Goal: Task Accomplishment & Management: Use online tool/utility

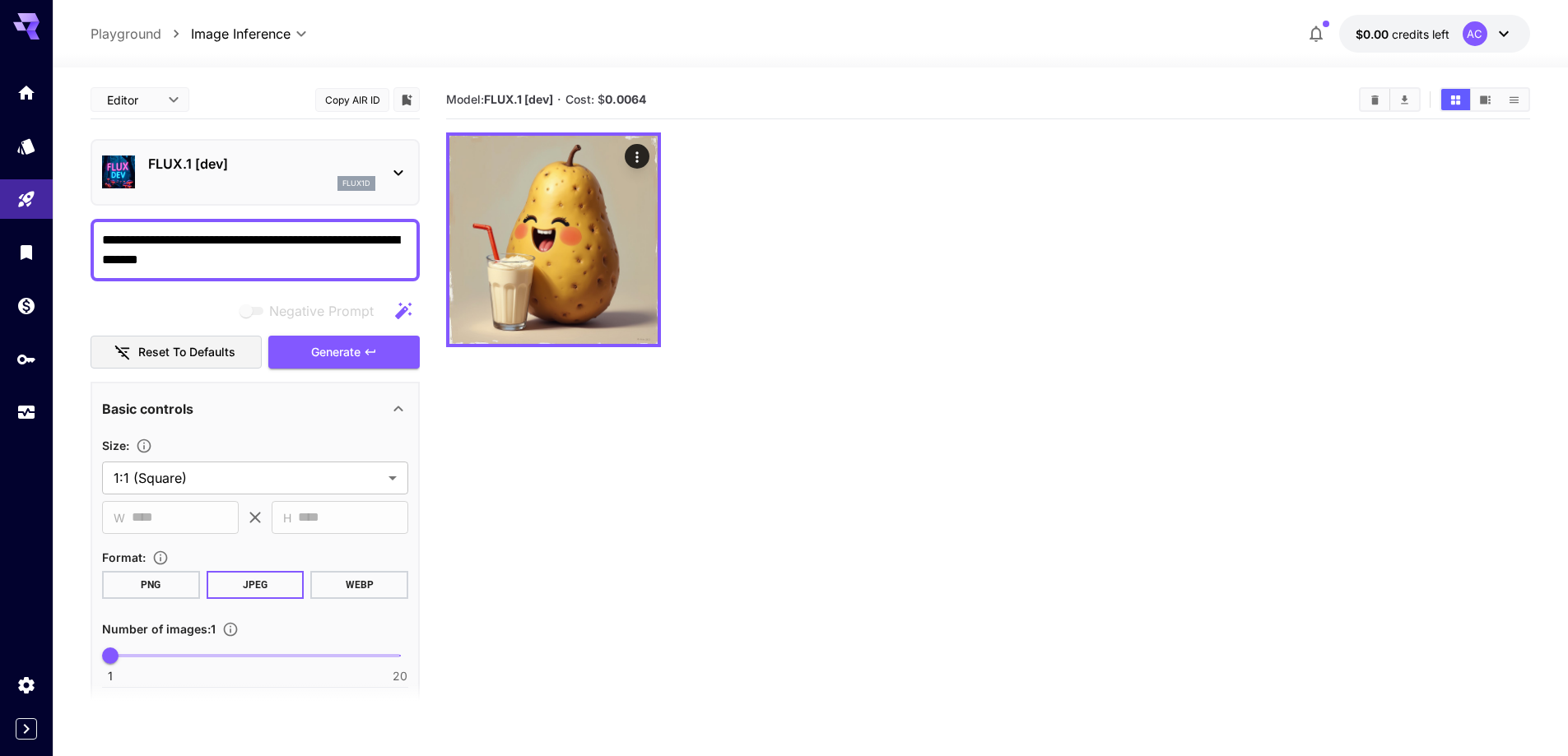
click at [995, 435] on section "Model: FLUX.1 [dev] · Cost: $ 0.0064" at bounding box center [988, 458] width 1084 height 756
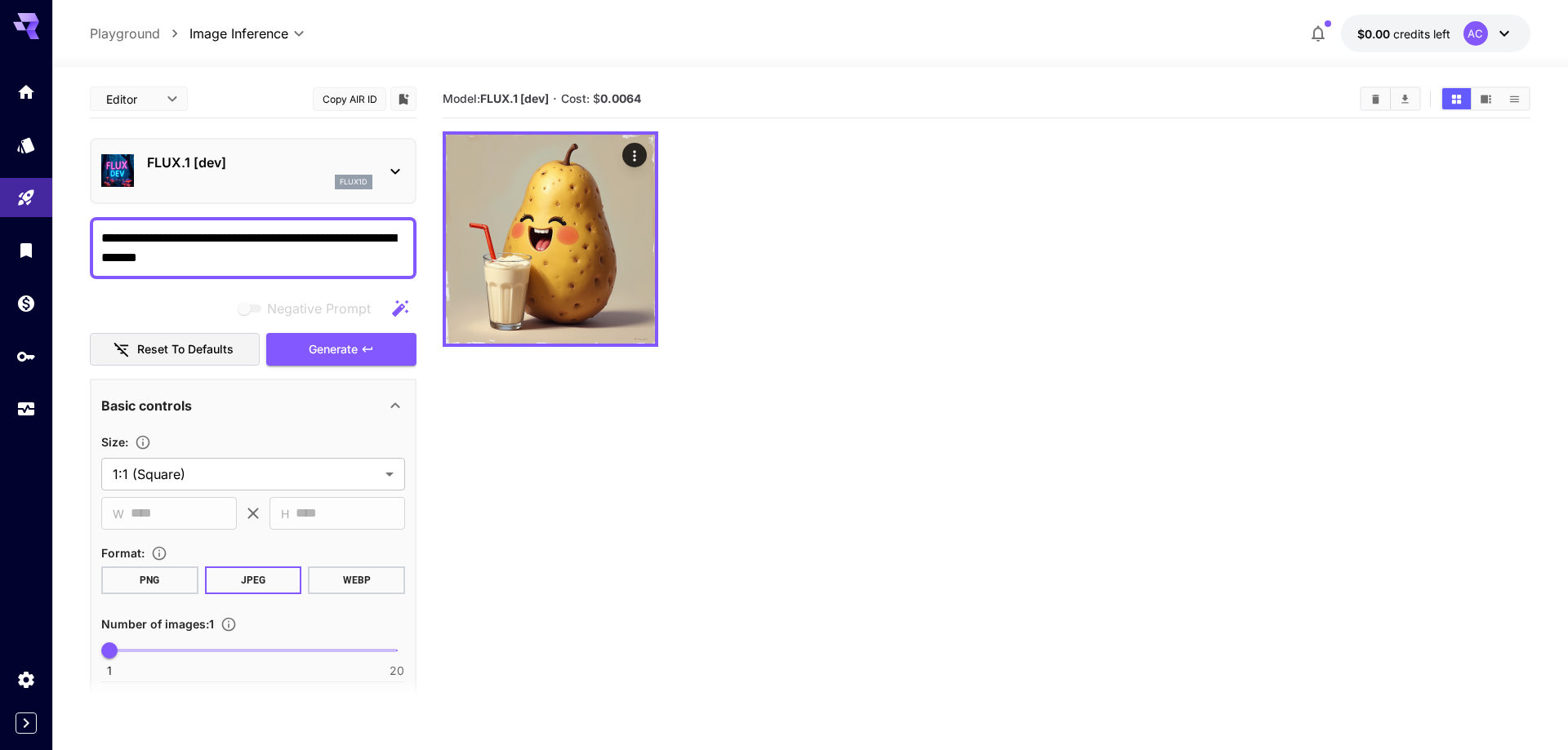
click at [171, 99] on body "**********" at bounding box center [784, 439] width 1568 height 879
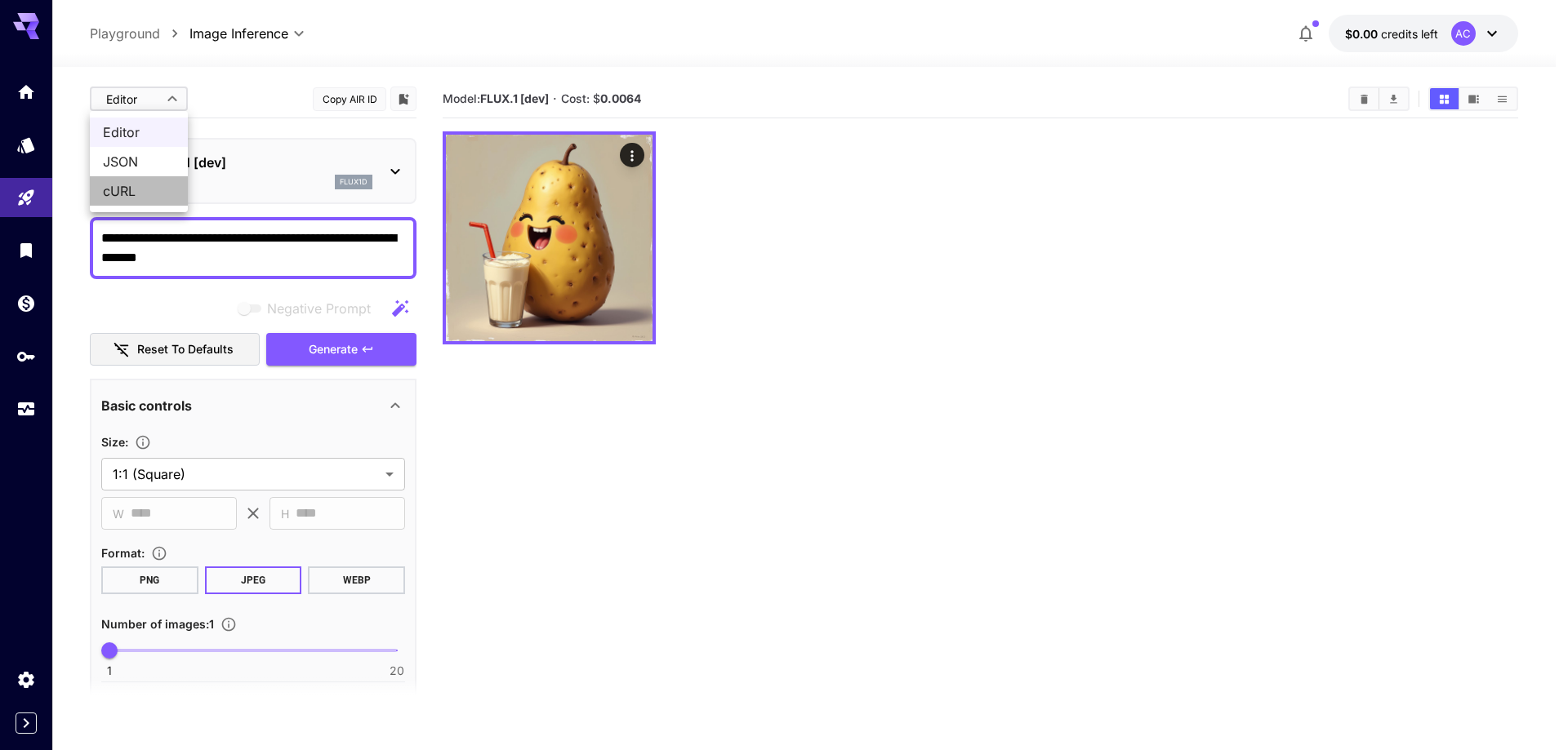
click at [142, 192] on span "cURL" at bounding box center [139, 191] width 72 height 20
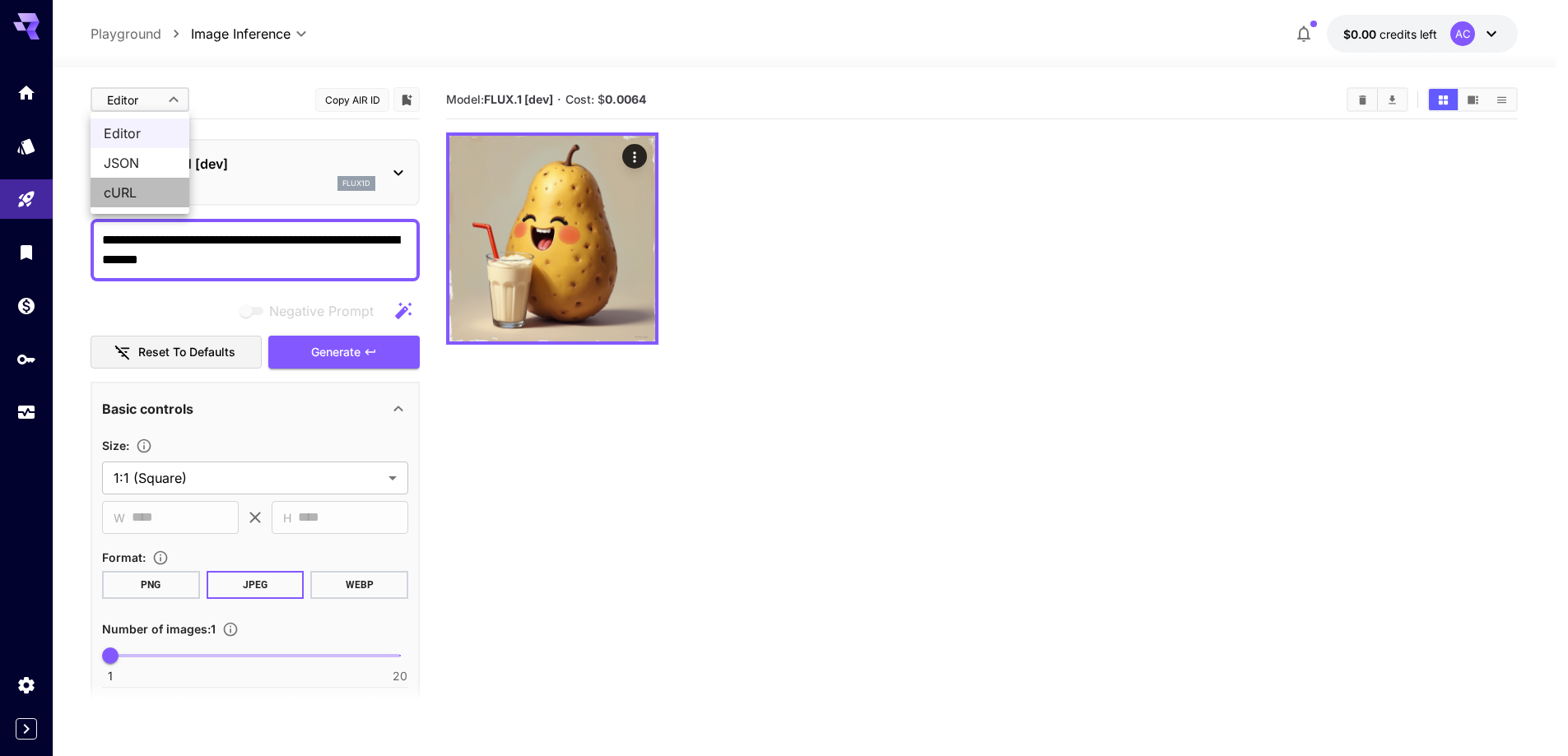
type input "****"
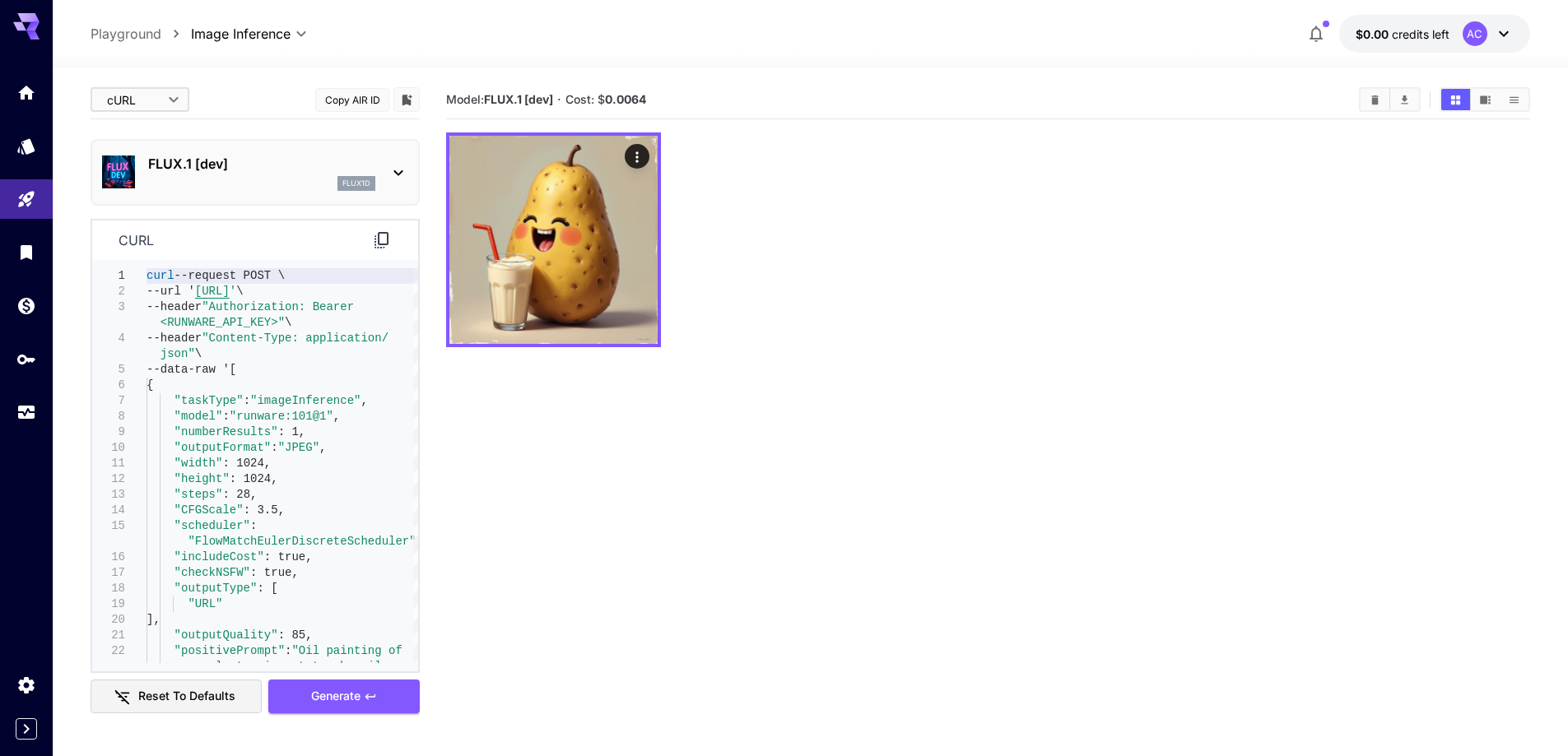
click at [255, 310] on div "curl --request POST \ --url ' [URL] ' \ --header "Authorization: Bearer <RUNWAR…" at bounding box center [282, 518] width 272 height 500
drag, startPoint x: 192, startPoint y: 292, endPoint x: 361, endPoint y: 293, distance: 169.0
click at [361, 293] on div "curl --request POST \ --url ' [URL] ' \ --header "Authorization: Bearer <RUNWAR…" at bounding box center [282, 518] width 272 height 500
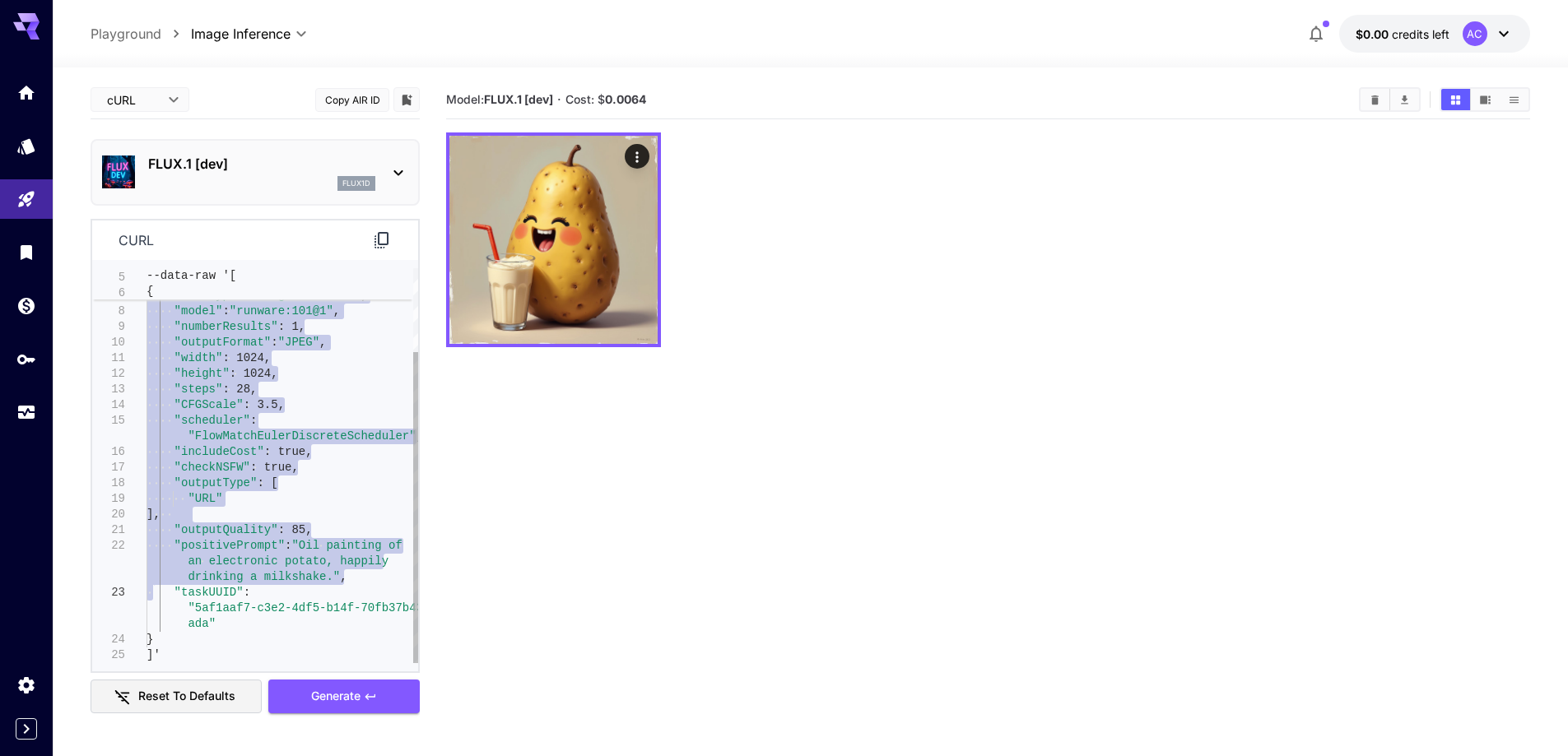
type textarea "**********"
drag, startPoint x: 223, startPoint y: 369, endPoint x: 158, endPoint y: 655, distance: 293.3
click at [154, 657] on div "--data-raw '[ { "taskType" : "imageInference" , "model" : "runware:101@1" , "nu…" at bounding box center [282, 412] width 272 height 500
click at [953, 338] on div at bounding box center [988, 240] width 1084 height 215
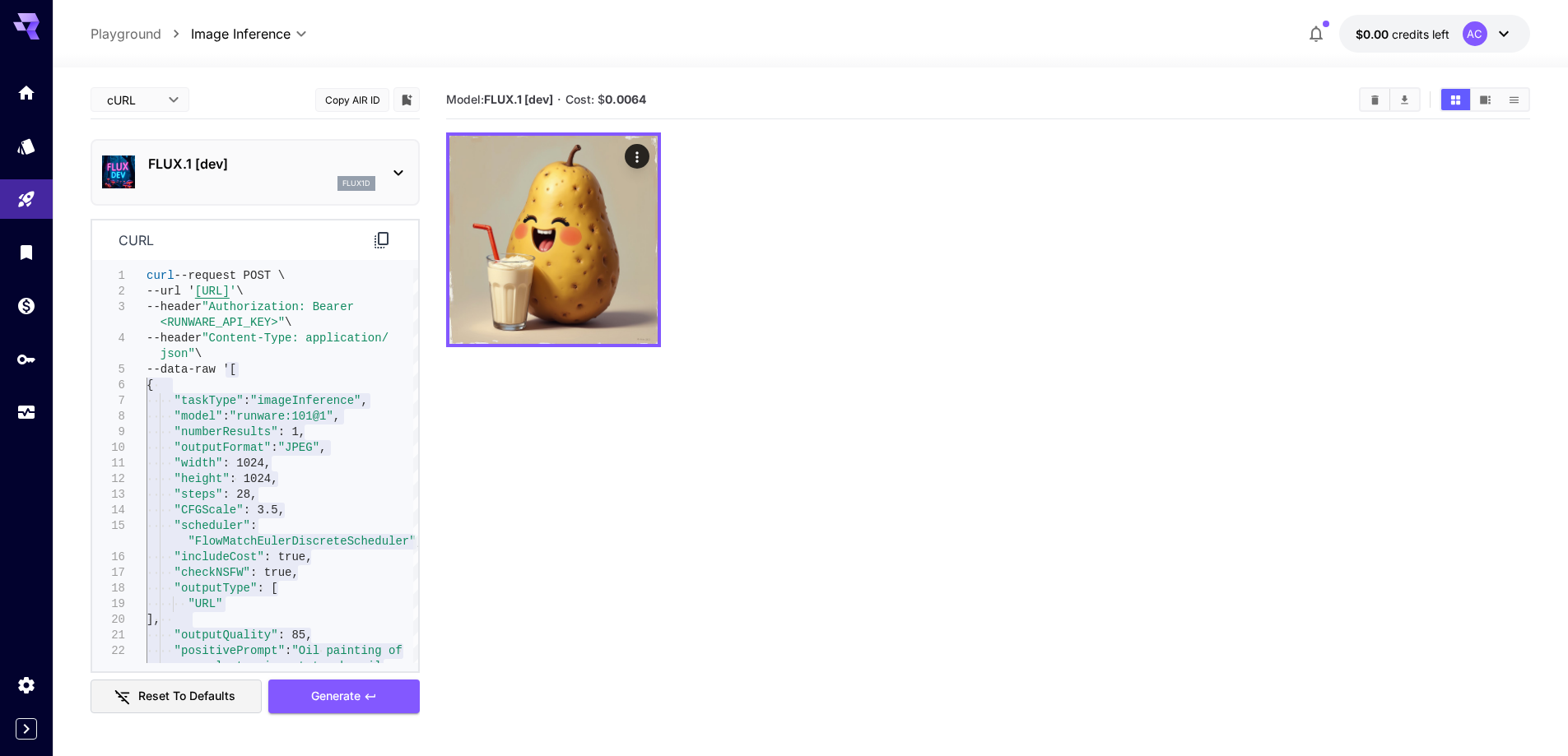
click at [1507, 37] on icon at bounding box center [1504, 34] width 20 height 20
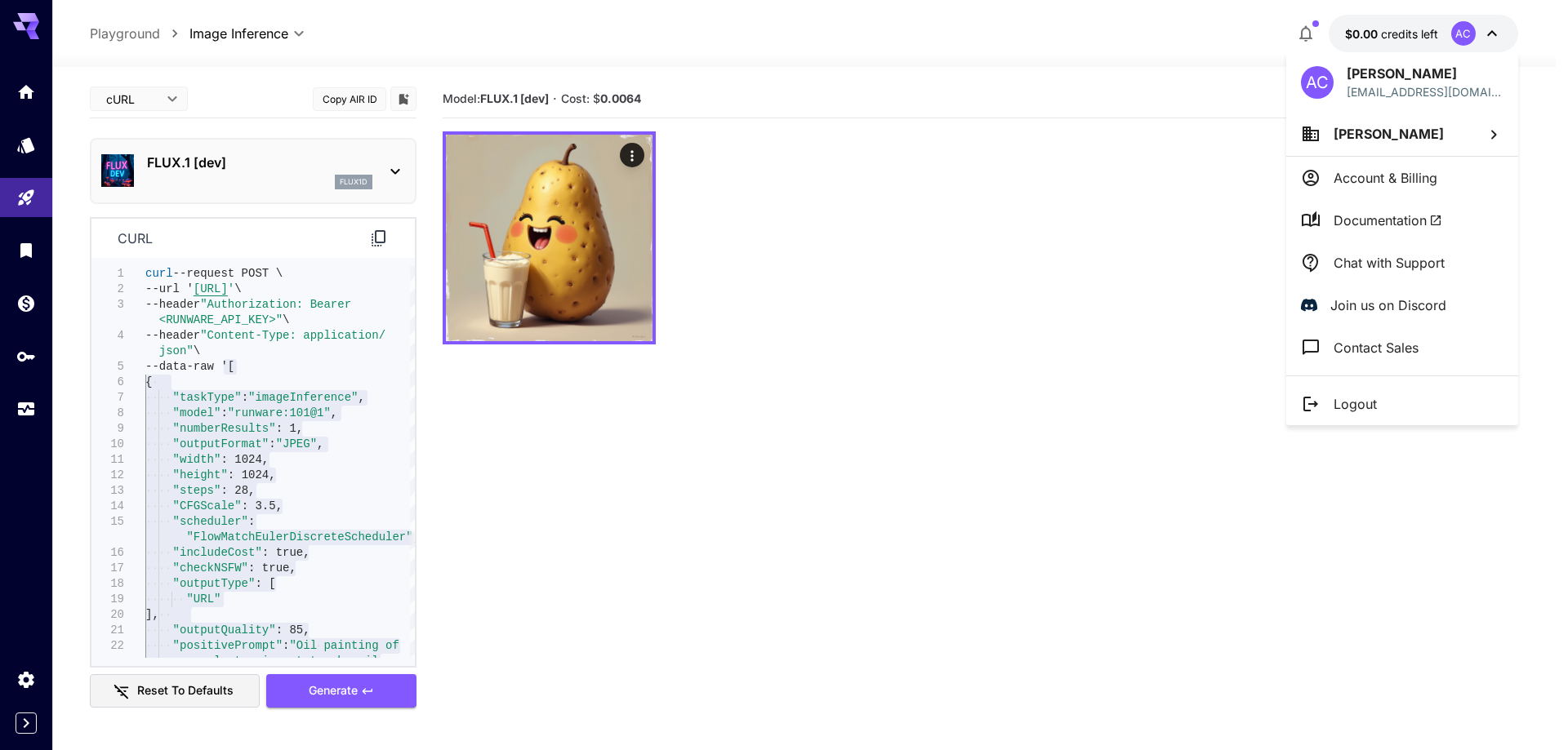
click at [1494, 36] on div at bounding box center [784, 375] width 1568 height 750
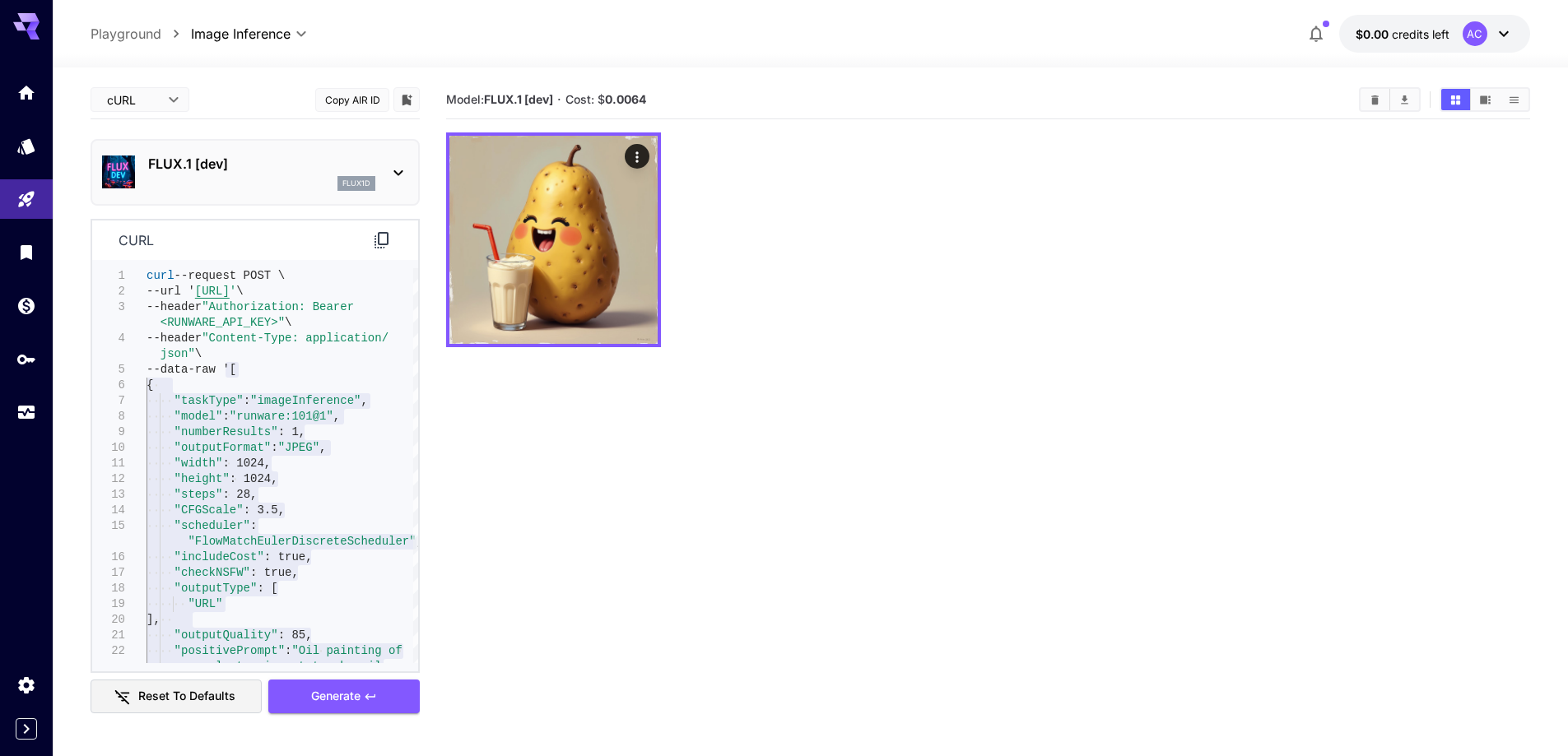
click at [838, 63] on div at bounding box center [810, 57] width 1515 height 20
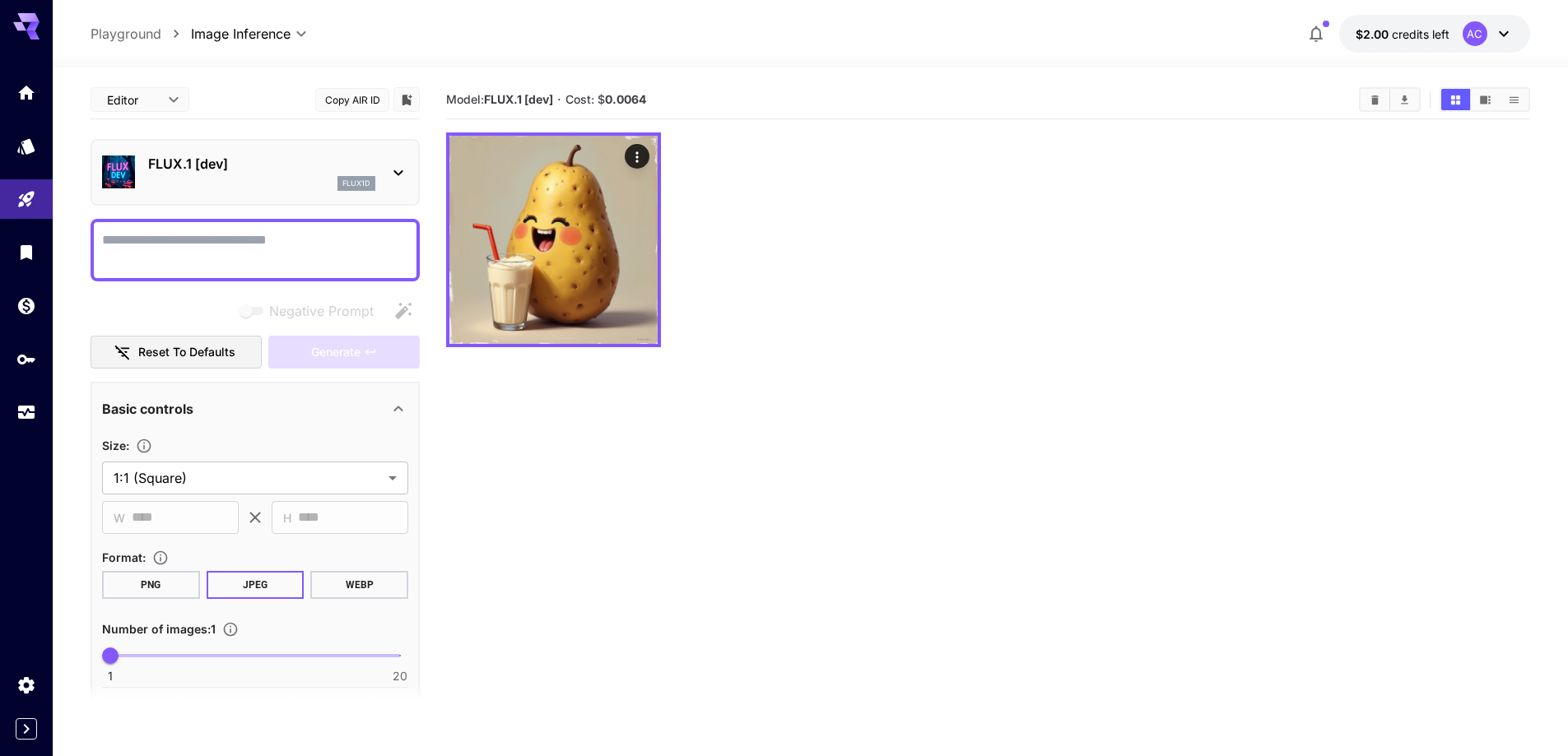
click at [24, 29] on icon at bounding box center [26, 21] width 27 height 17
drag, startPoint x: 29, startPoint y: 95, endPoint x: 63, endPoint y: 69, distance: 42.8
click at [63, 69] on section "**********" at bounding box center [810, 477] width 1515 height 818
click at [24, 355] on icon "API Keys" at bounding box center [28, 354] width 18 height 10
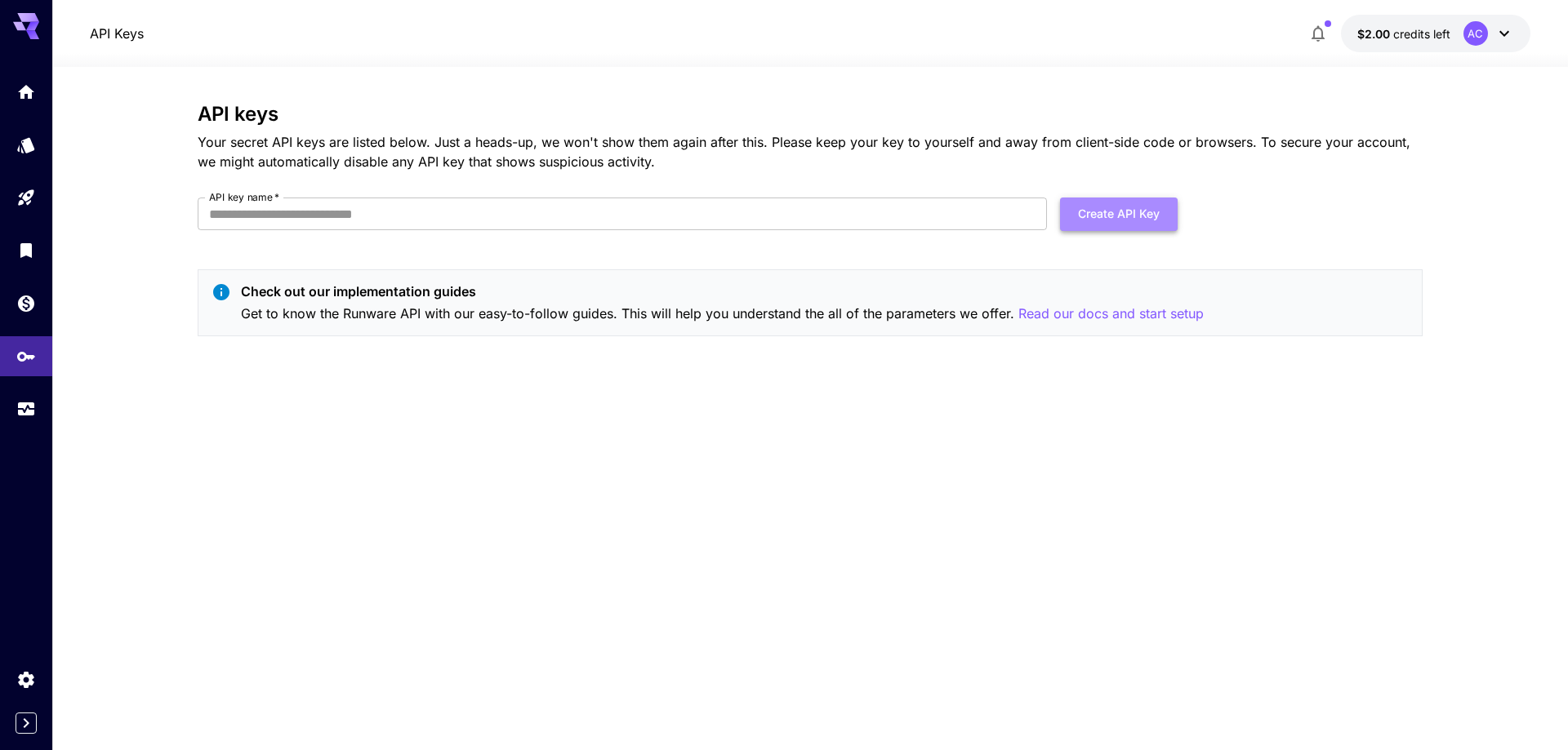
click at [1111, 214] on button "Create API Key" at bounding box center [1119, 214] width 118 height 33
click at [377, 209] on input "API key name   *" at bounding box center [622, 213] width 849 height 32
type input "**********"
click at [1109, 211] on button "Create API Key" at bounding box center [1119, 214] width 118 height 33
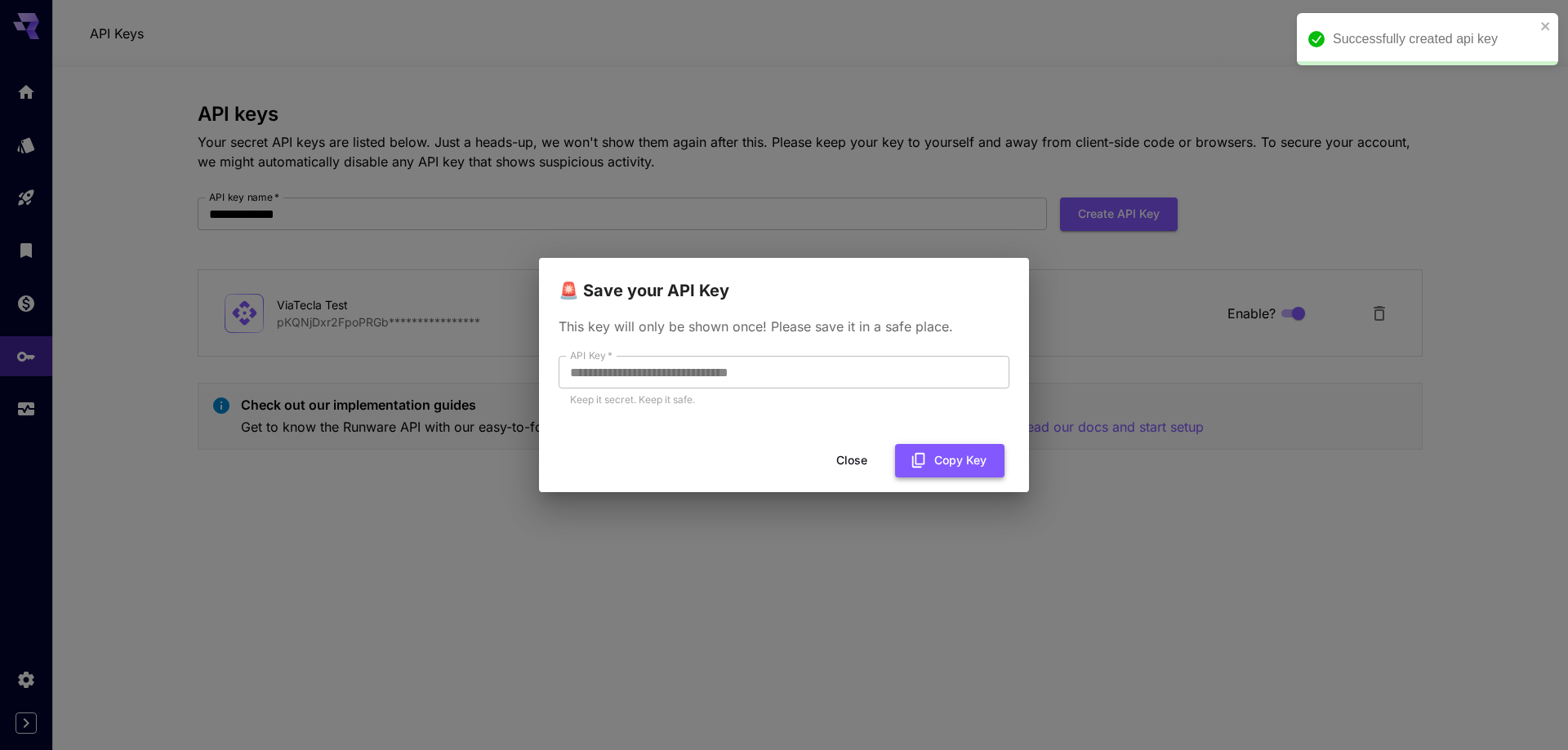
click at [939, 468] on button "Copy Key" at bounding box center [949, 461] width 109 height 33
click at [958, 462] on button "Copy Key" at bounding box center [949, 461] width 109 height 33
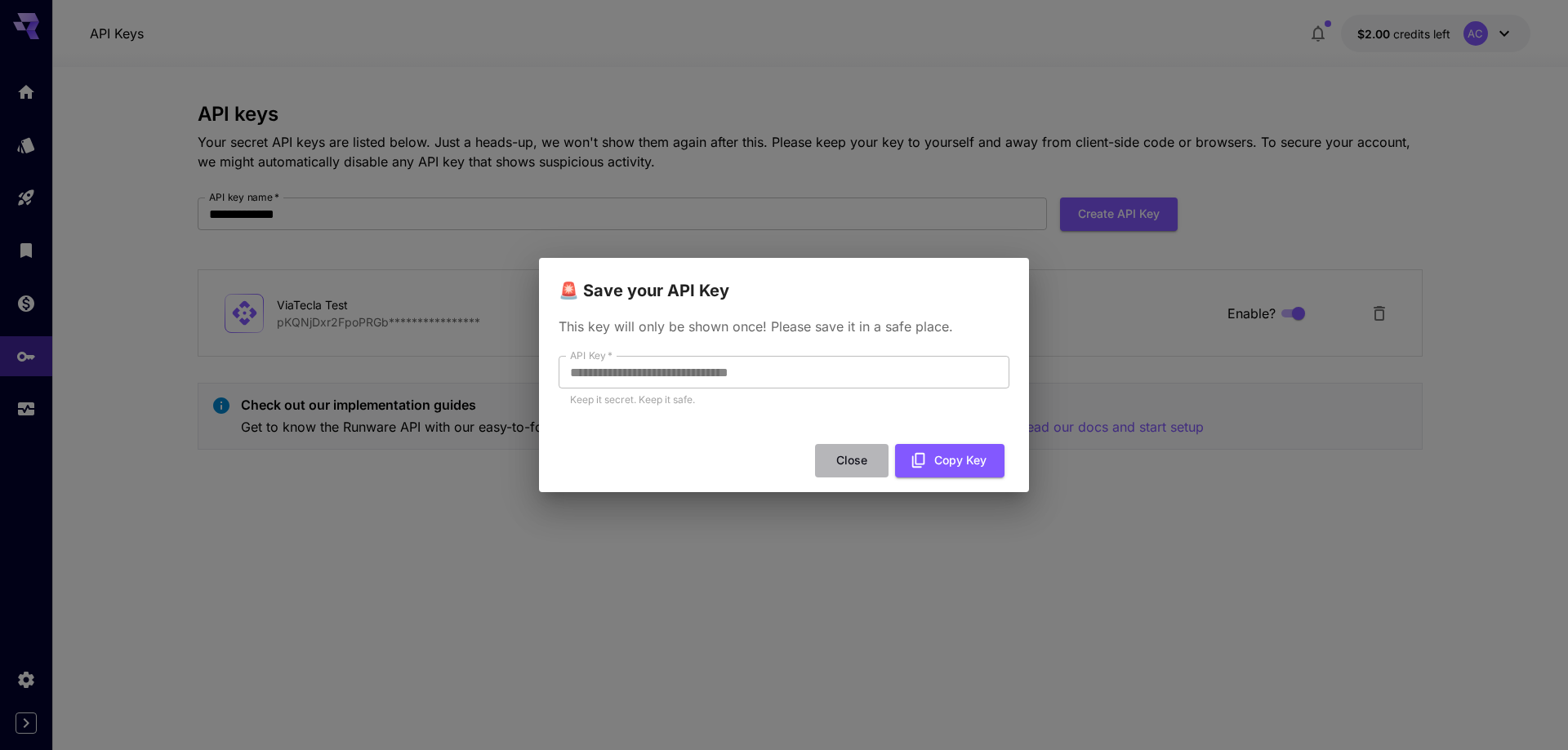
click at [854, 460] on button "Close" at bounding box center [851, 461] width 74 height 33
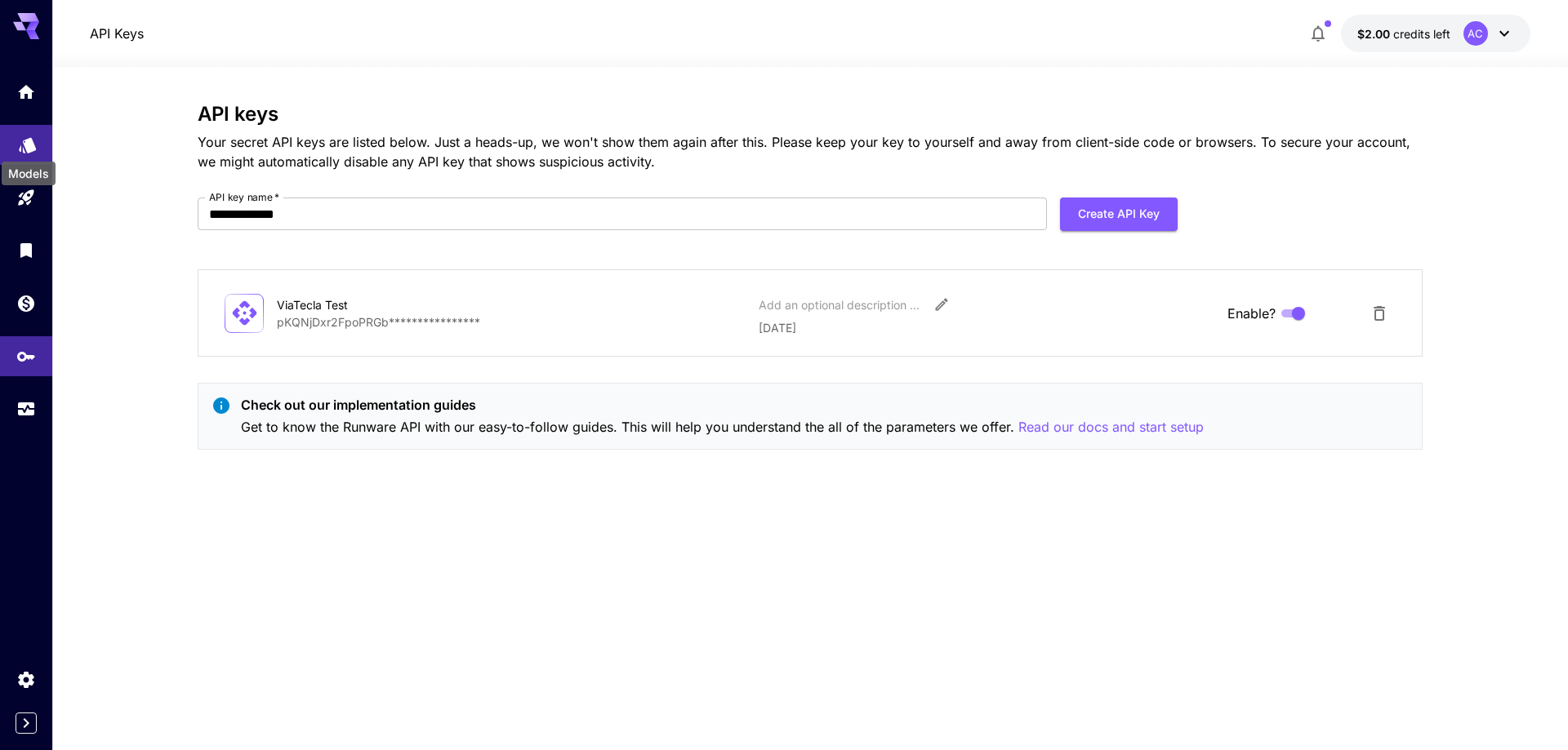
click at [27, 148] on icon "Models" at bounding box center [28, 140] width 20 height 20
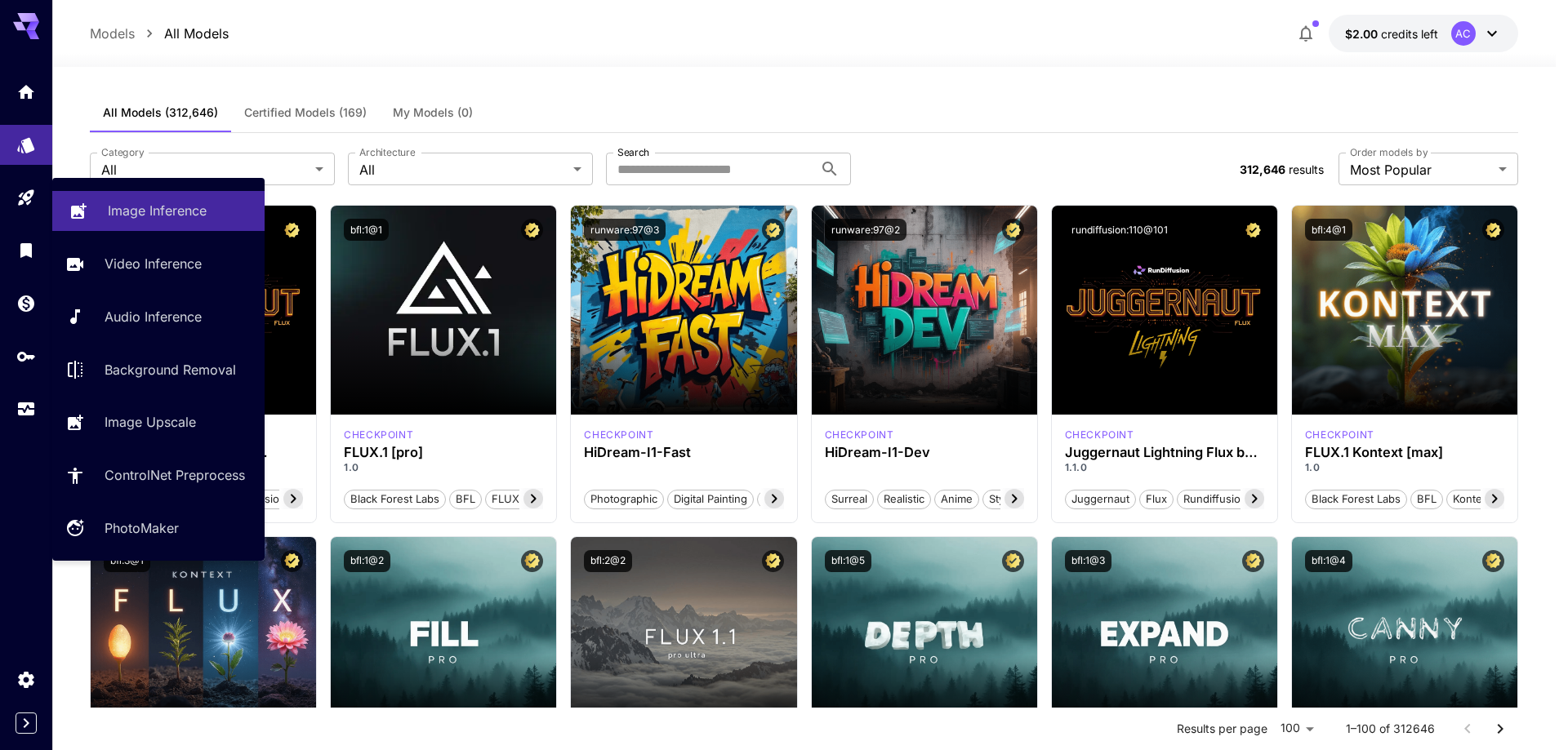
click at [145, 209] on p "Image Inference" at bounding box center [157, 210] width 98 height 20
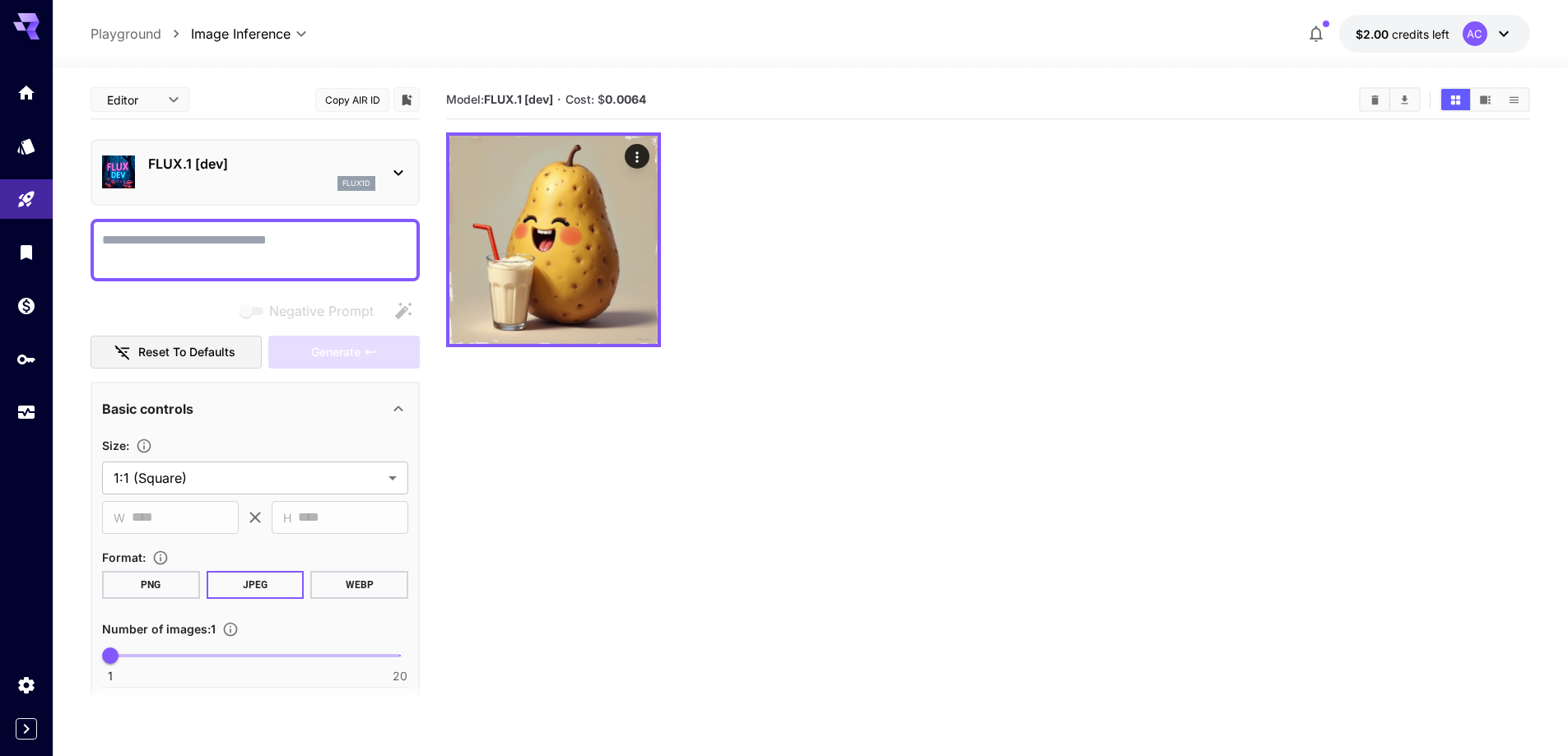
click at [826, 479] on section "Model: FLUX.1 [dev] · Cost: $ 0.0064" at bounding box center [988, 458] width 1084 height 756
